Goal: Obtain resource: Obtain resource

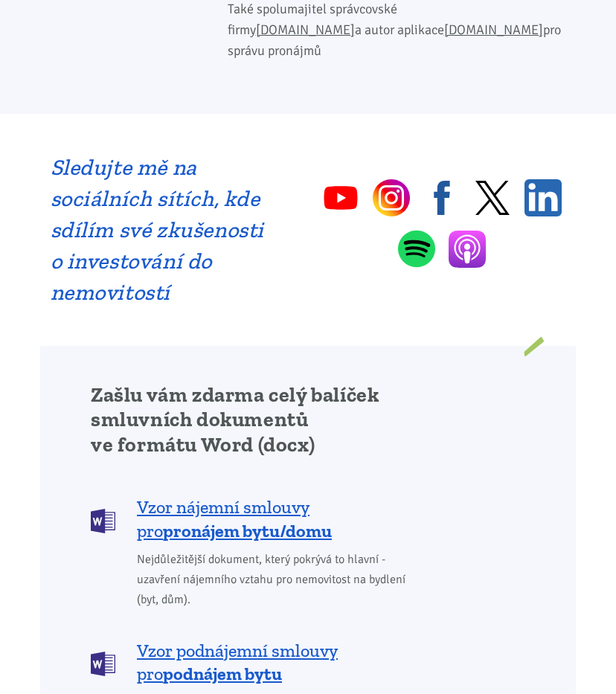
scroll to position [1239, 0]
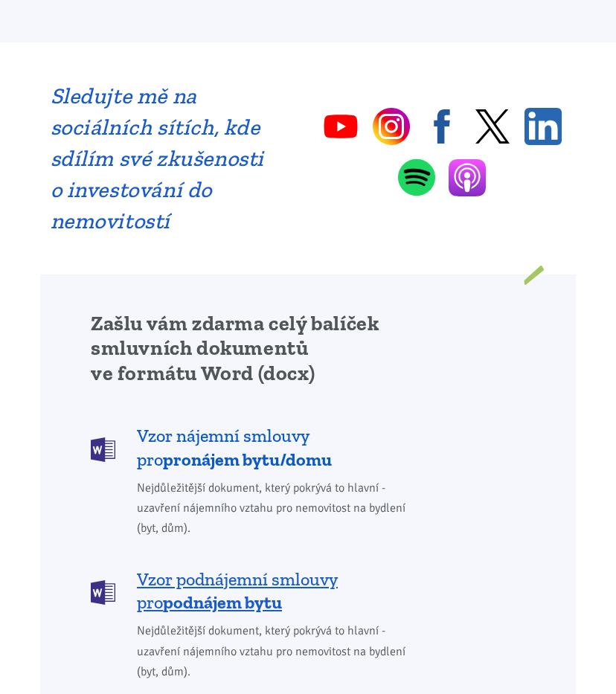
click at [226, 424] on span "Vzor nájemní smlouvy pro pronájem bytu/domu" at bounding box center [274, 448] width 275 height 48
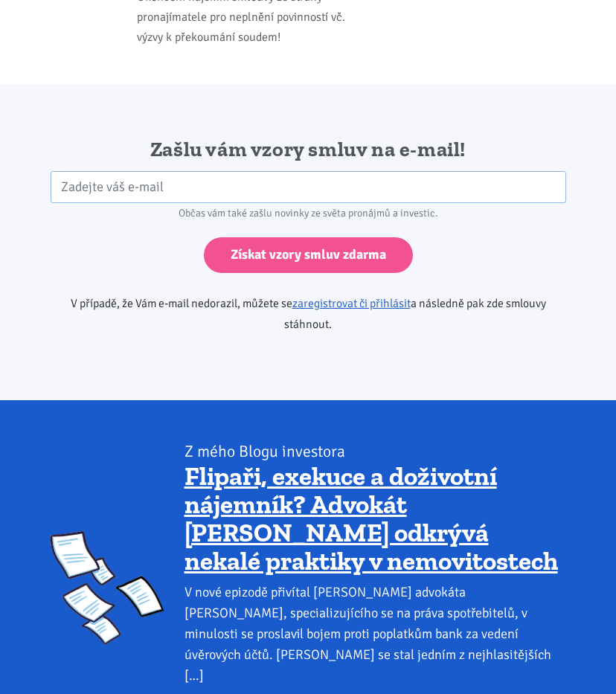
scroll to position [3229, 0]
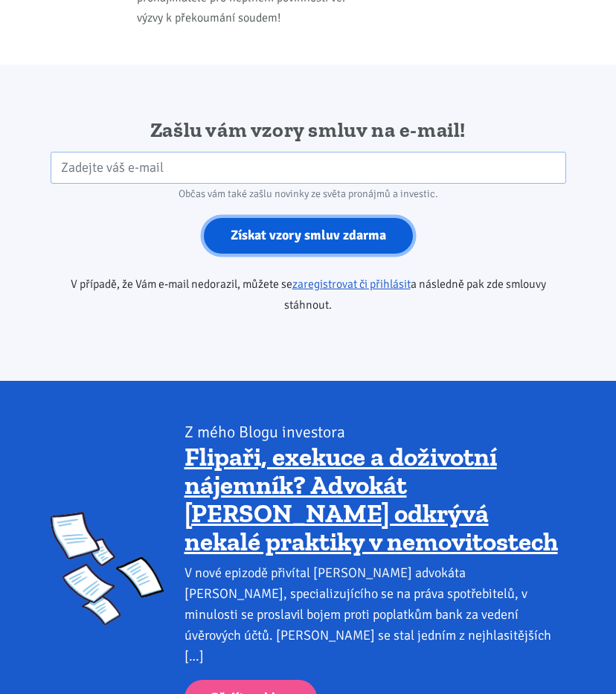
click at [354, 218] on input "Získat vzory smluv zdarma" at bounding box center [308, 236] width 209 height 36
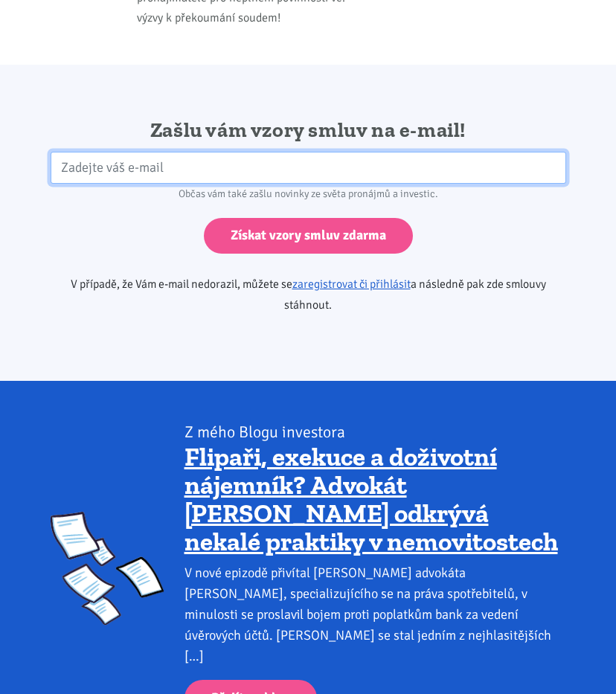
click at [204, 152] on input "email" at bounding box center [309, 168] width 516 height 32
type input "cechurka@seznam.cz"
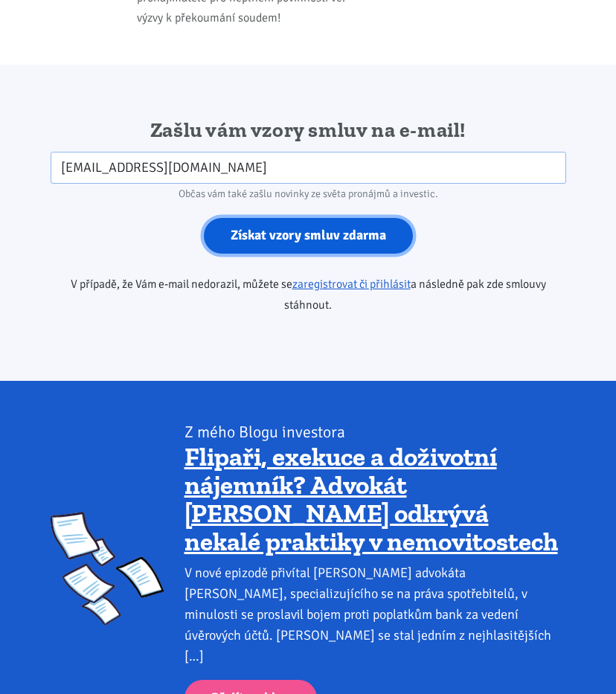
click at [269, 218] on input "Získat vzory smluv zdarma" at bounding box center [308, 236] width 209 height 36
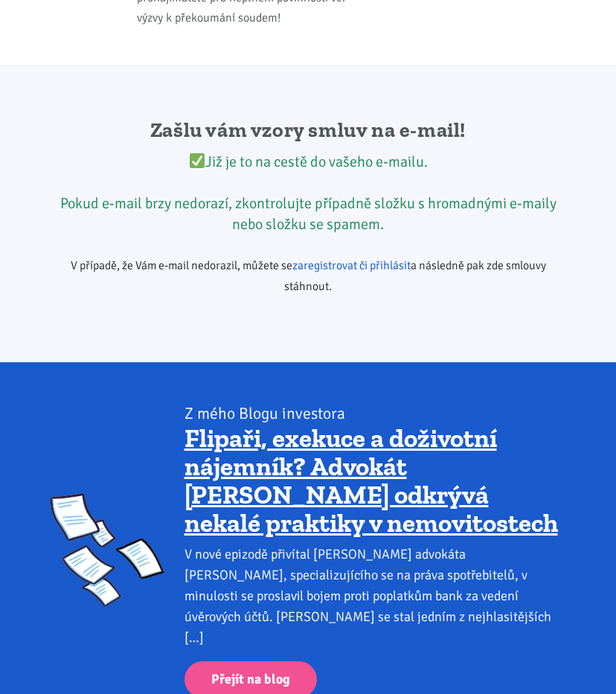
click at [319, 258] on link "zaregistrovat či přihlásit" at bounding box center [352, 265] width 118 height 15
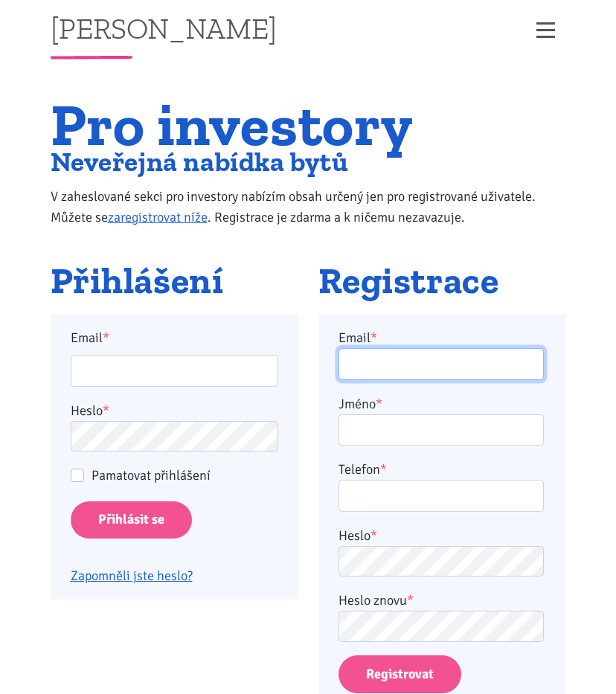
click at [431, 369] on input "Email *" at bounding box center [441, 364] width 205 height 32
type input "cechurka@seznam.cz"
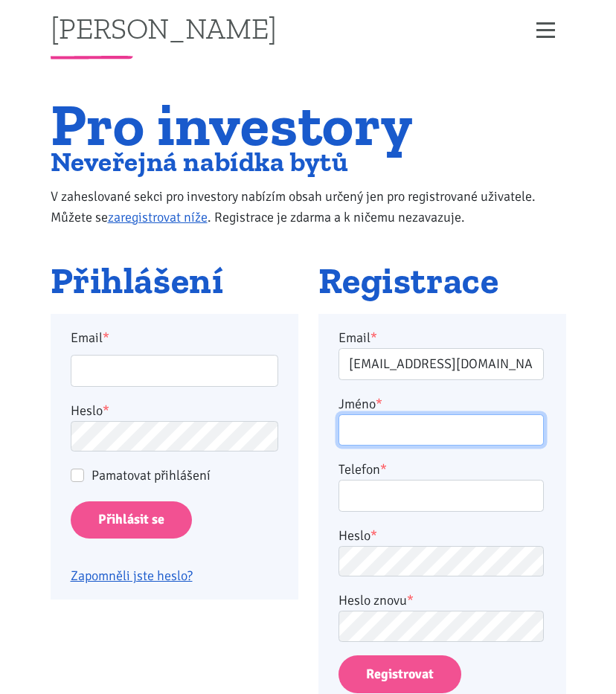
click at [378, 436] on input "Jméno *" at bounding box center [441, 431] width 205 height 32
type input "Pavel Čechura"
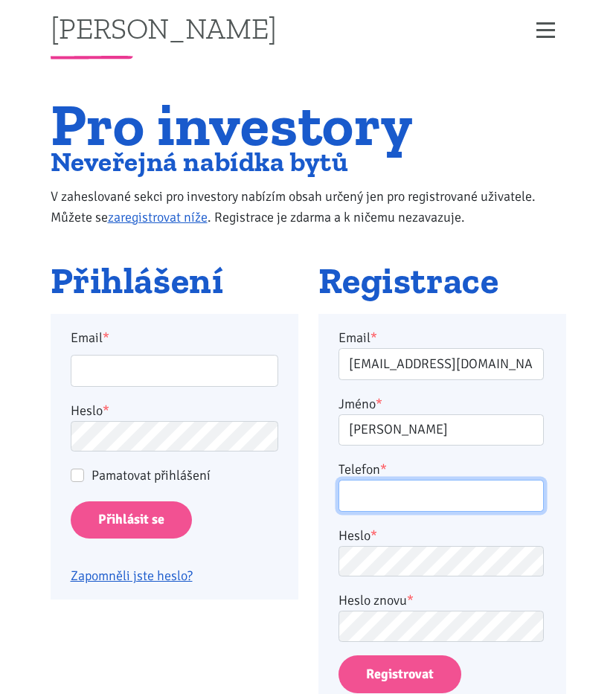
click at [371, 493] on input "Telefon *" at bounding box center [441, 496] width 205 height 32
type input "774886960"
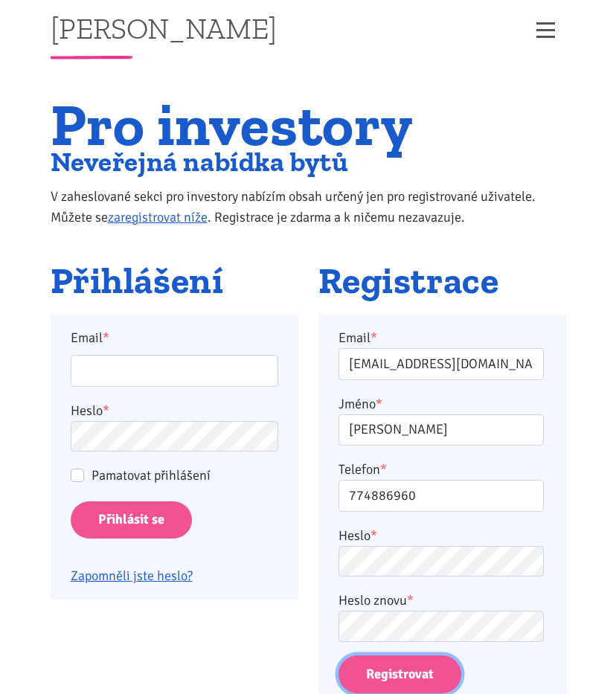
click at [400, 674] on button "Registrovat" at bounding box center [400, 675] width 123 height 38
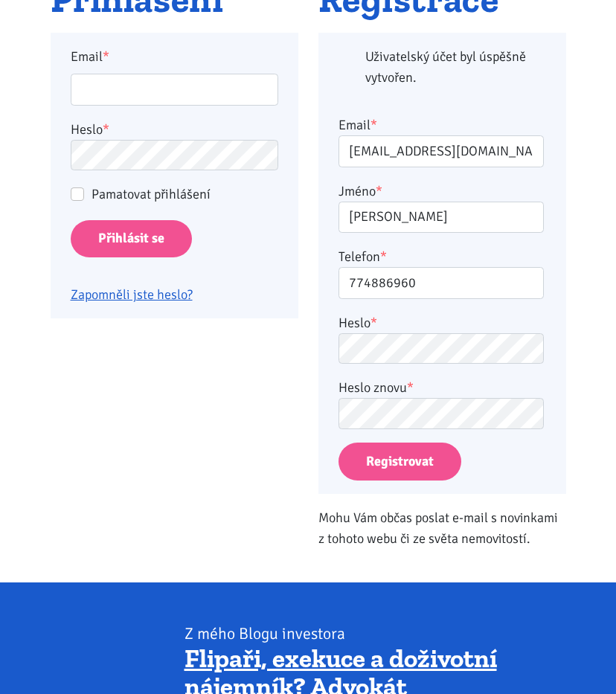
scroll to position [314, 0]
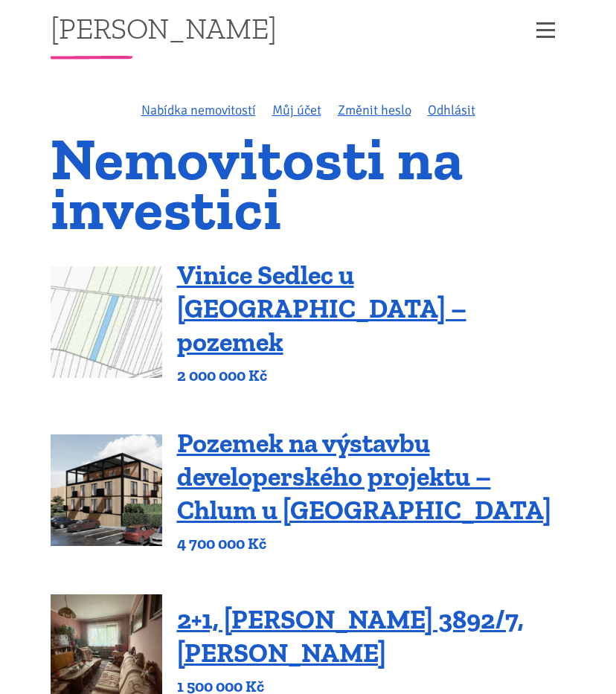
click at [539, 33] on span "Zobrazit menu" at bounding box center [546, 31] width 19 height 18
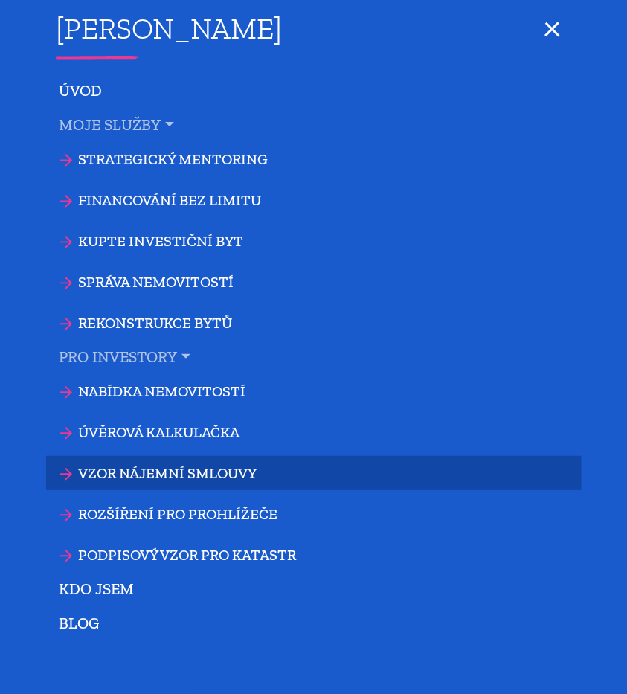
click at [132, 471] on link "Vzor nájemní smlouvy" at bounding box center [314, 473] width 536 height 34
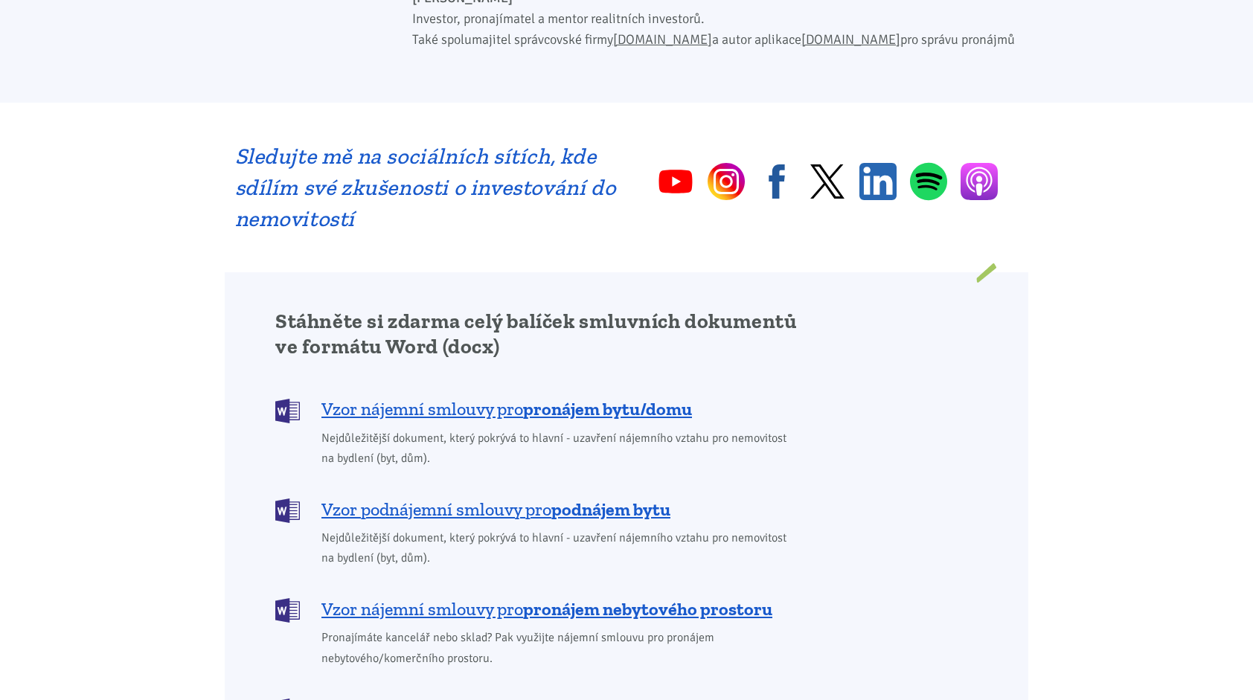
scroll to position [956, 0]
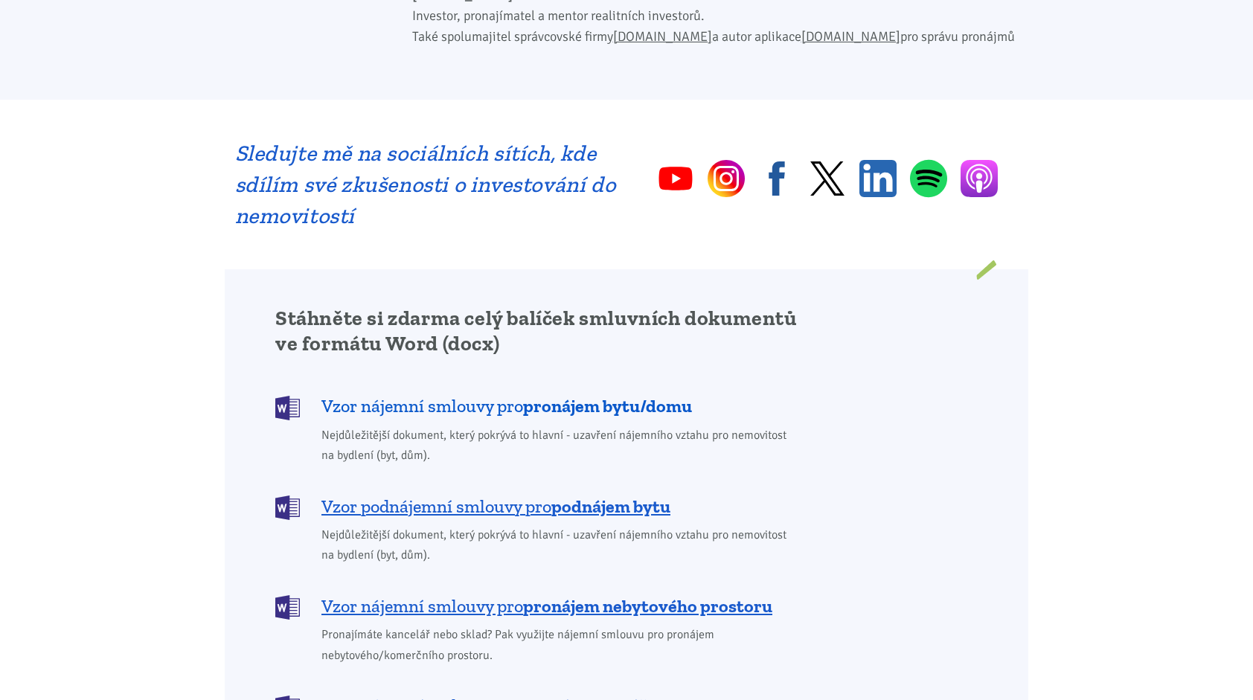
click at [478, 394] on span "Vzor nájemní smlouvy pro pronájem bytu/domu" at bounding box center [507, 406] width 371 height 24
click at [92, 491] on body "Tomáš Kučera ÚVOD MOJE SLUŽBY Strategický mentoring Financování bez limitu Kupt…" at bounding box center [626, 701] width 1253 height 3315
